Goal: Obtain resource: Download file/media

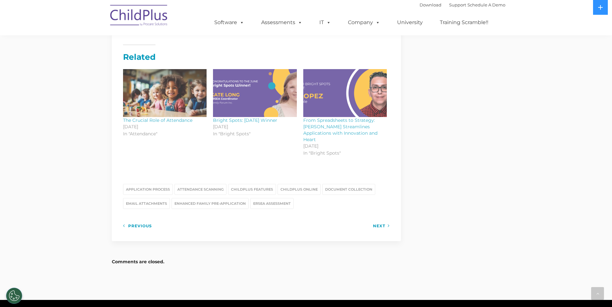
scroll to position [780, 0]
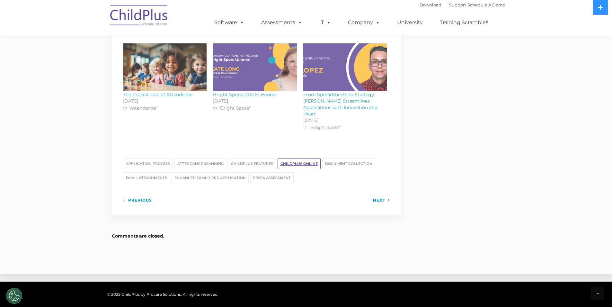
click at [308, 158] on link "ChildPlus Online" at bounding box center [299, 163] width 43 height 11
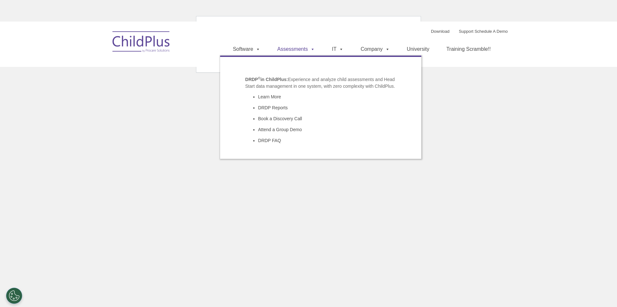
click at [295, 49] on link "Assessments" at bounding box center [296, 49] width 50 height 13
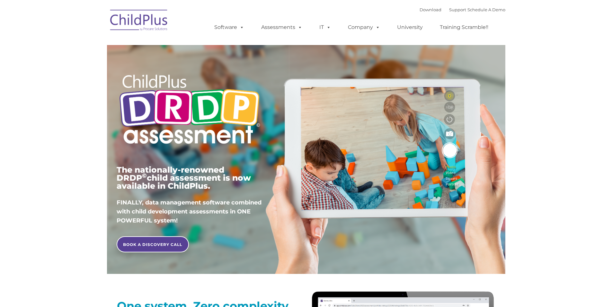
type input ""
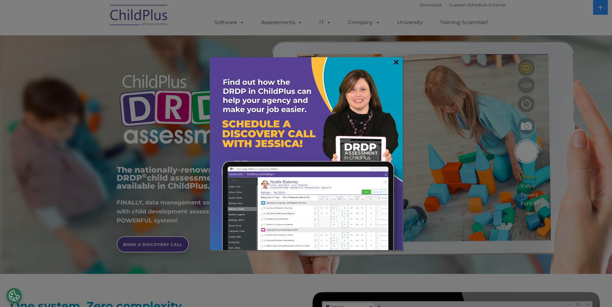
click at [396, 60] on link "×" at bounding box center [396, 62] width 7 height 6
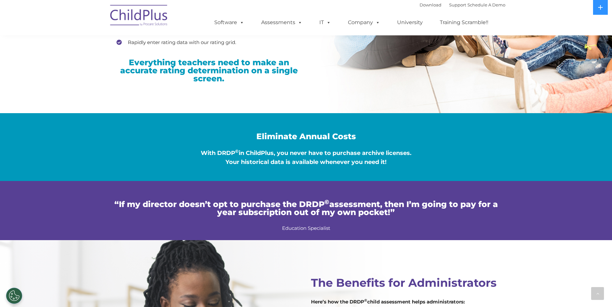
scroll to position [1053, 0]
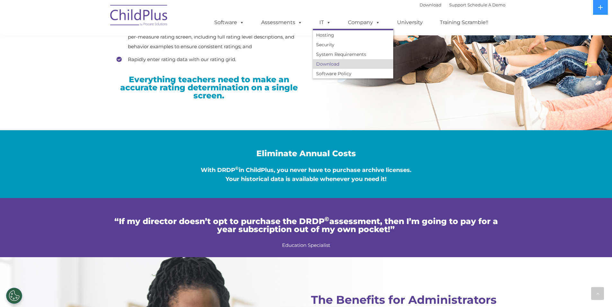
click at [326, 62] on link "Download" at bounding box center [353, 64] width 80 height 10
